Goal: Information Seeking & Learning: Learn about a topic

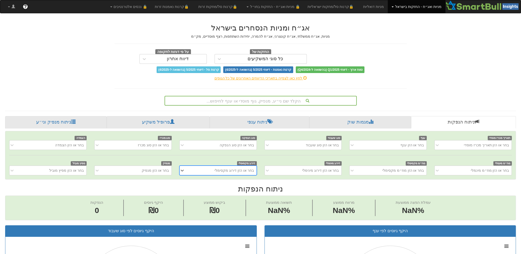
scroll to position [0, 4]
click at [240, 102] on div "הקלד שם ני״ע, מנפיק, גוף מוסדי או ענף לחיפוש..." at bounding box center [260, 100] width 191 height 9
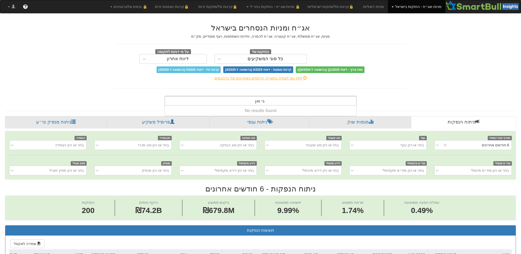
scroll to position [0, 0]
click at [264, 100] on input "גי ואן" at bounding box center [259, 101] width 9 height 10
click at [259, 101] on input "[PERSON_NAME]" at bounding box center [260, 101] width 10 height 10
type input "[PERSON_NAME]"
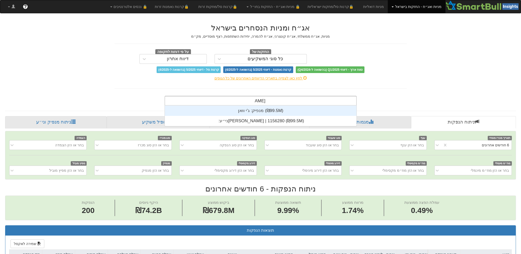
scroll to position [21, 0]
click at [255, 110] on div "מנפיק: ‏ג'י וואן ‎(₪99.5M)‎" at bounding box center [261, 111] width 192 height 10
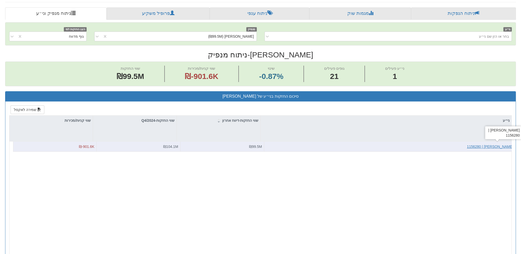
click at [502, 144] on div "[PERSON_NAME] | 1156280" at bounding box center [490, 146] width 46 height 5
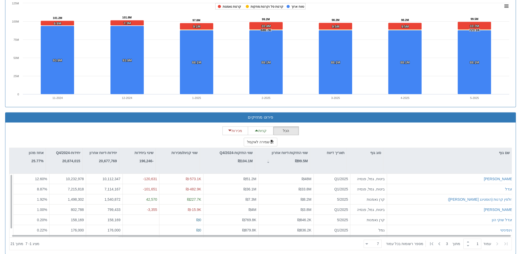
scroll to position [351, 0]
